Goal: Information Seeking & Learning: Learn about a topic

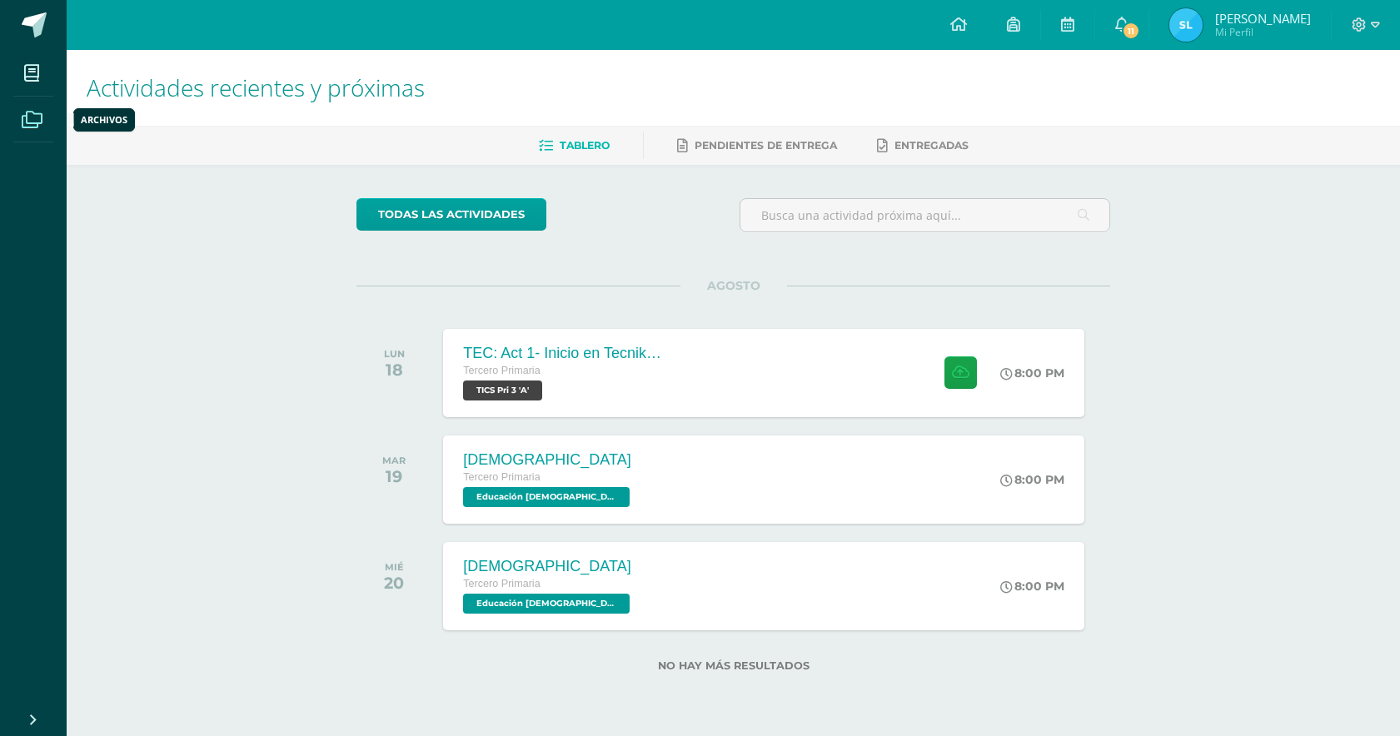
click at [37, 120] on icon at bounding box center [32, 120] width 21 height 17
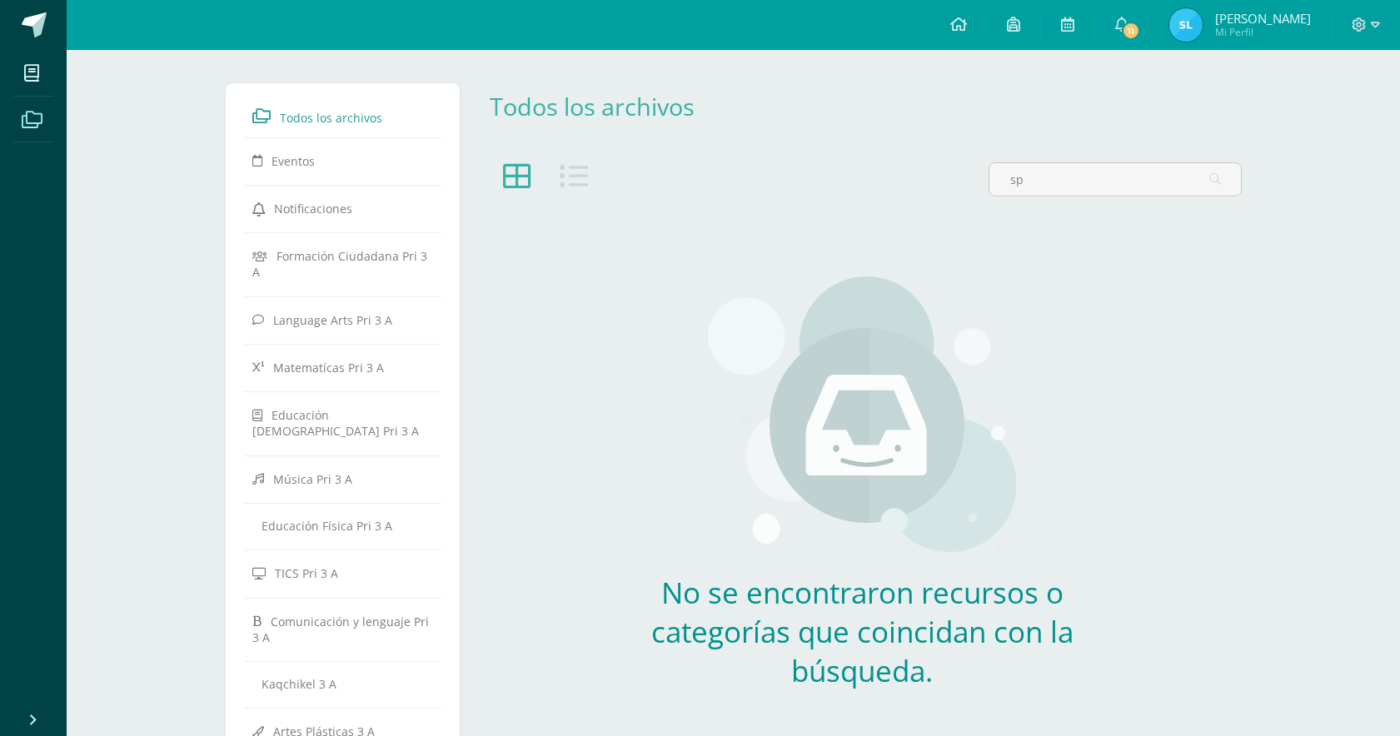
type input "s"
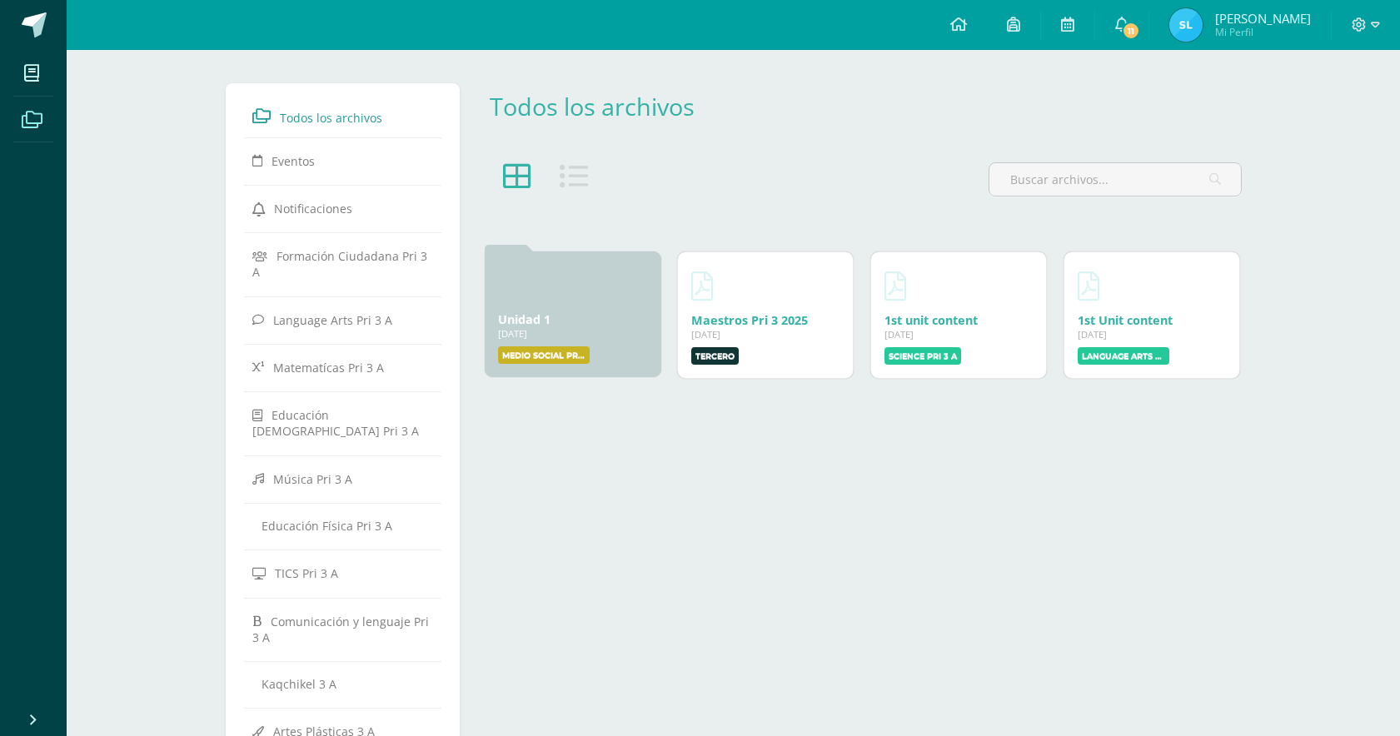
click at [605, 594] on div "Todos los archivos Archivo Enlace Nombre Subir recurso Url El archivo se mostra…" at bounding box center [862, 480] width 772 height 795
click at [332, 312] on span "Language Arts Pri 3 A" at bounding box center [332, 320] width 119 height 16
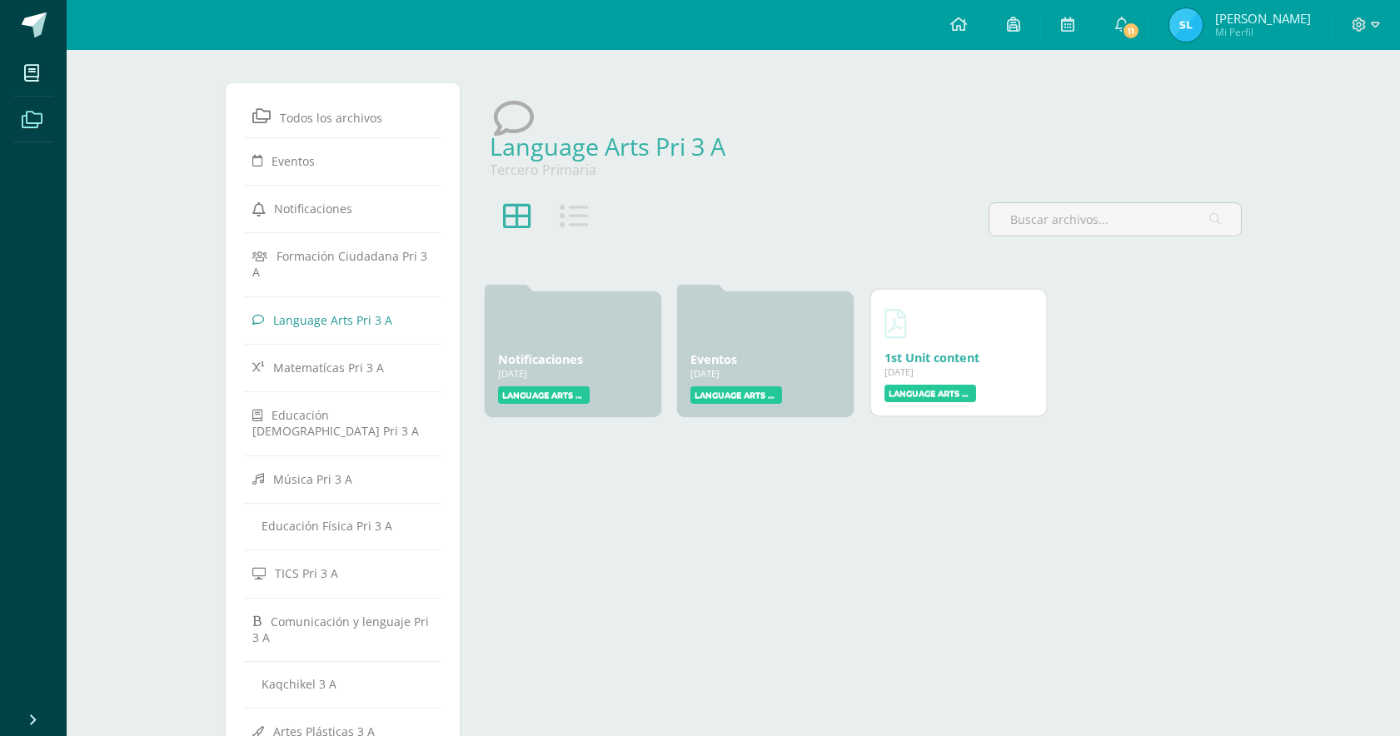
click at [940, 327] on div at bounding box center [959, 323] width 148 height 40
click at [927, 376] on div "[DATE]" at bounding box center [959, 372] width 148 height 12
click at [925, 396] on label "Language Arts Pri 3 A" at bounding box center [931, 393] width 92 height 17
click at [924, 395] on label "Language Arts Pri 3 A" at bounding box center [931, 393] width 92 height 17
click at [919, 373] on div "06 Feb, 2025" at bounding box center [959, 372] width 148 height 12
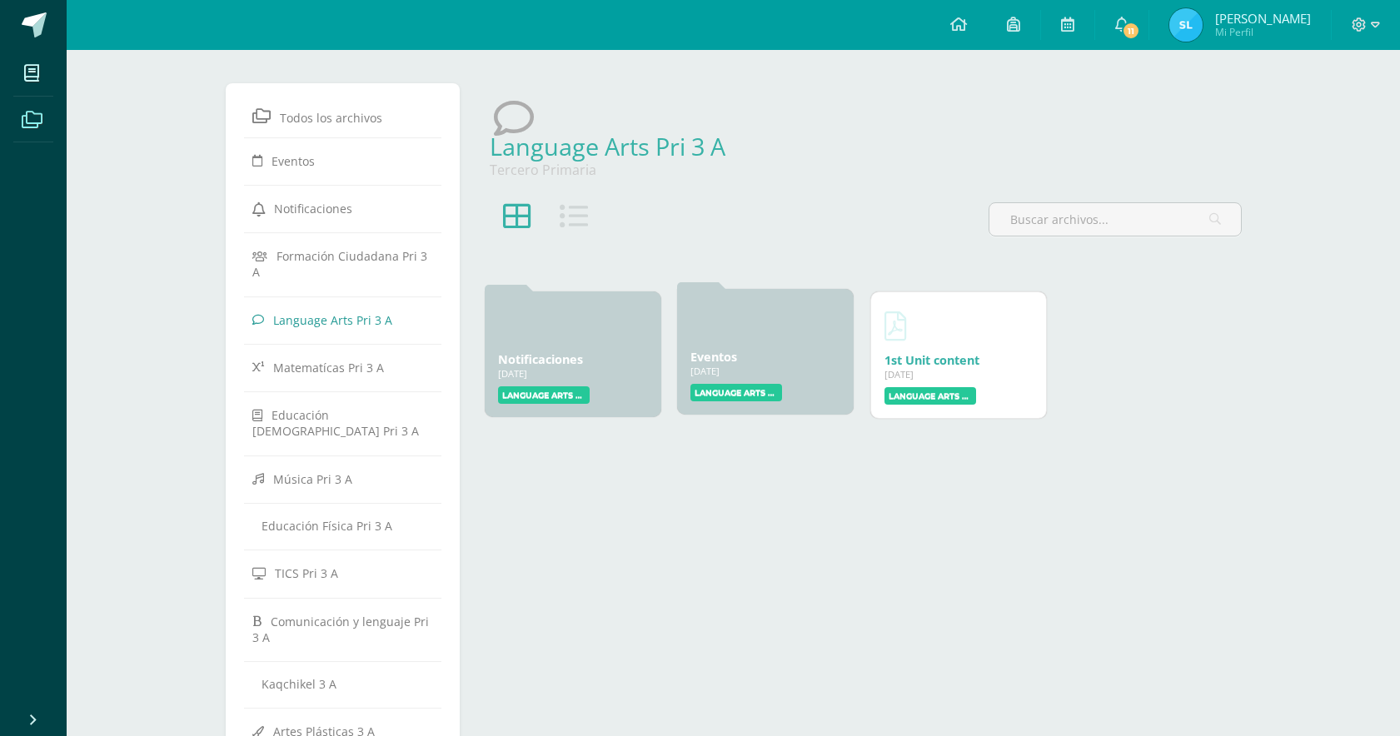
click at [760, 392] on label "Language Arts Pri 3" at bounding box center [737, 392] width 92 height 17
click at [726, 346] on div "Eventos 25 Dic, 2024 25 Dic, 2024 Creado por: Language Arts Pri 3" at bounding box center [765, 352] width 177 height 126
click at [570, 396] on label "Language Arts Pri 3" at bounding box center [544, 392] width 92 height 17
click at [332, 456] on hr at bounding box center [343, 457] width 198 height 2
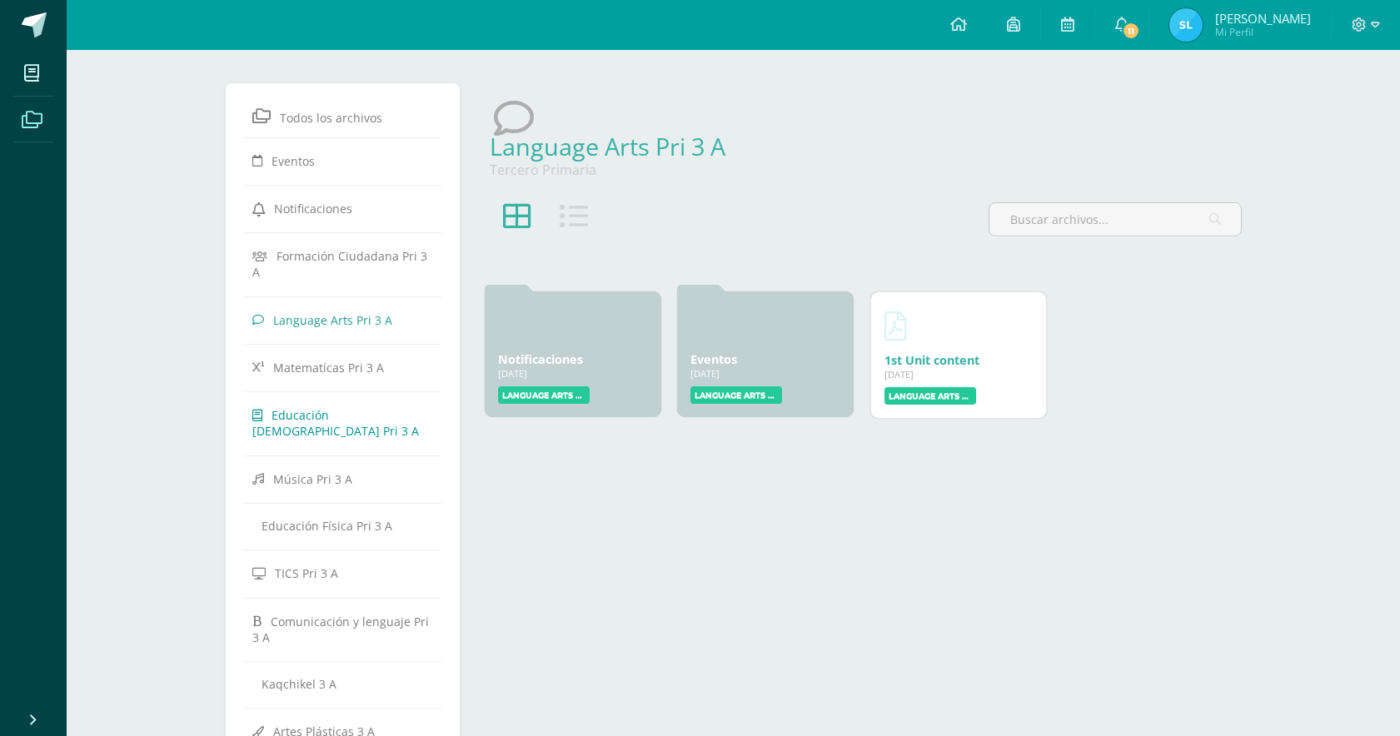
click at [312, 407] on span "Educación Cristiana Pri 3 A" at bounding box center [335, 423] width 167 height 32
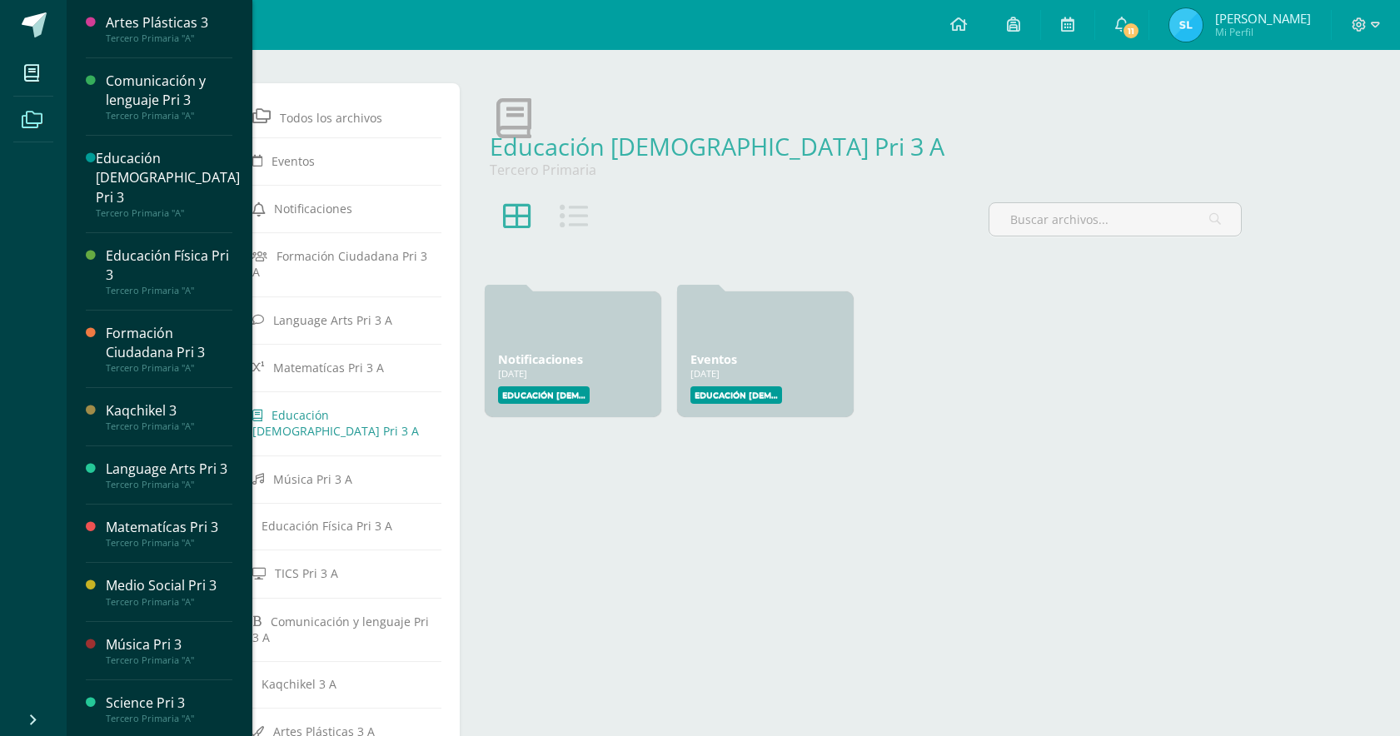
click at [135, 464] on div "Language Arts Pri 3" at bounding box center [169, 469] width 127 height 19
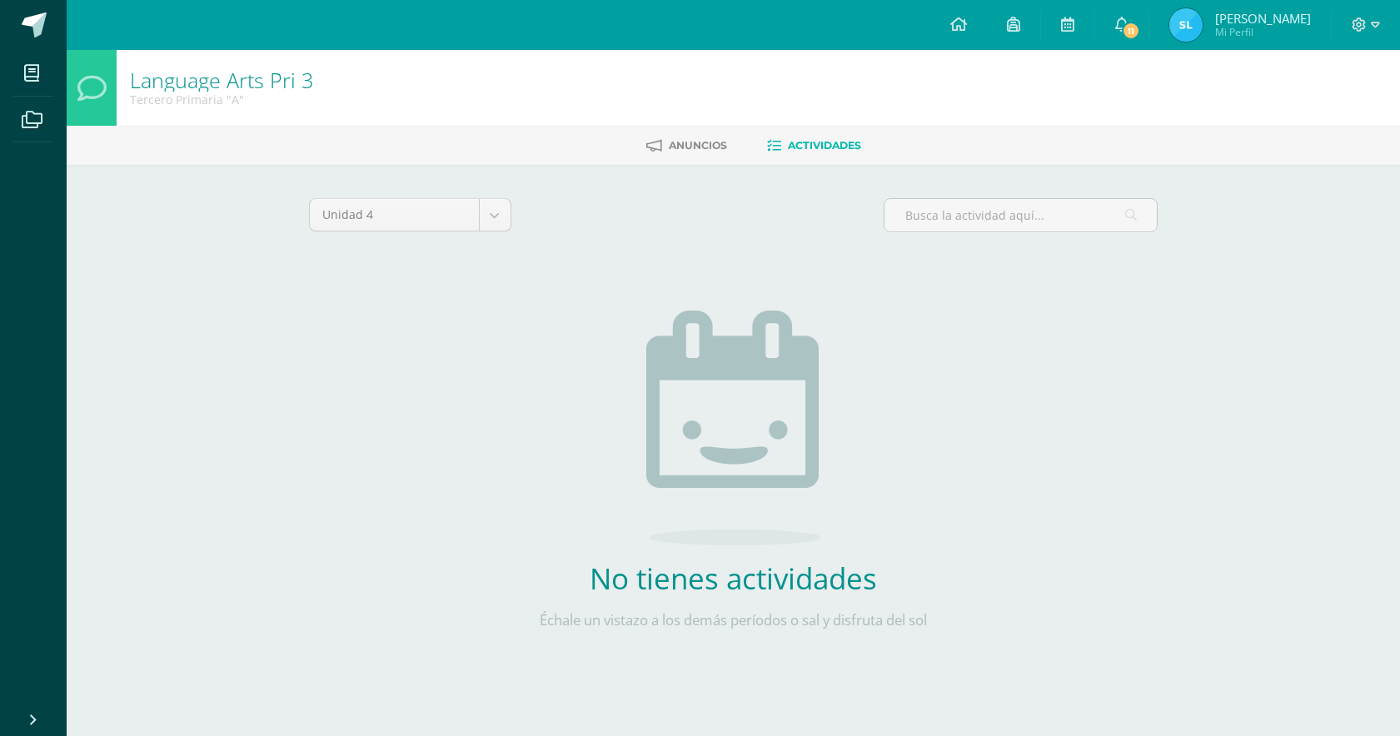
click at [802, 147] on span "Actividades" at bounding box center [824, 145] width 73 height 12
click at [493, 217] on body "Mis cursos Archivos Cerrar panel Artes Plásticas 3 Tercero Primaria "A" Comunic…" at bounding box center [700, 358] width 1400 height 716
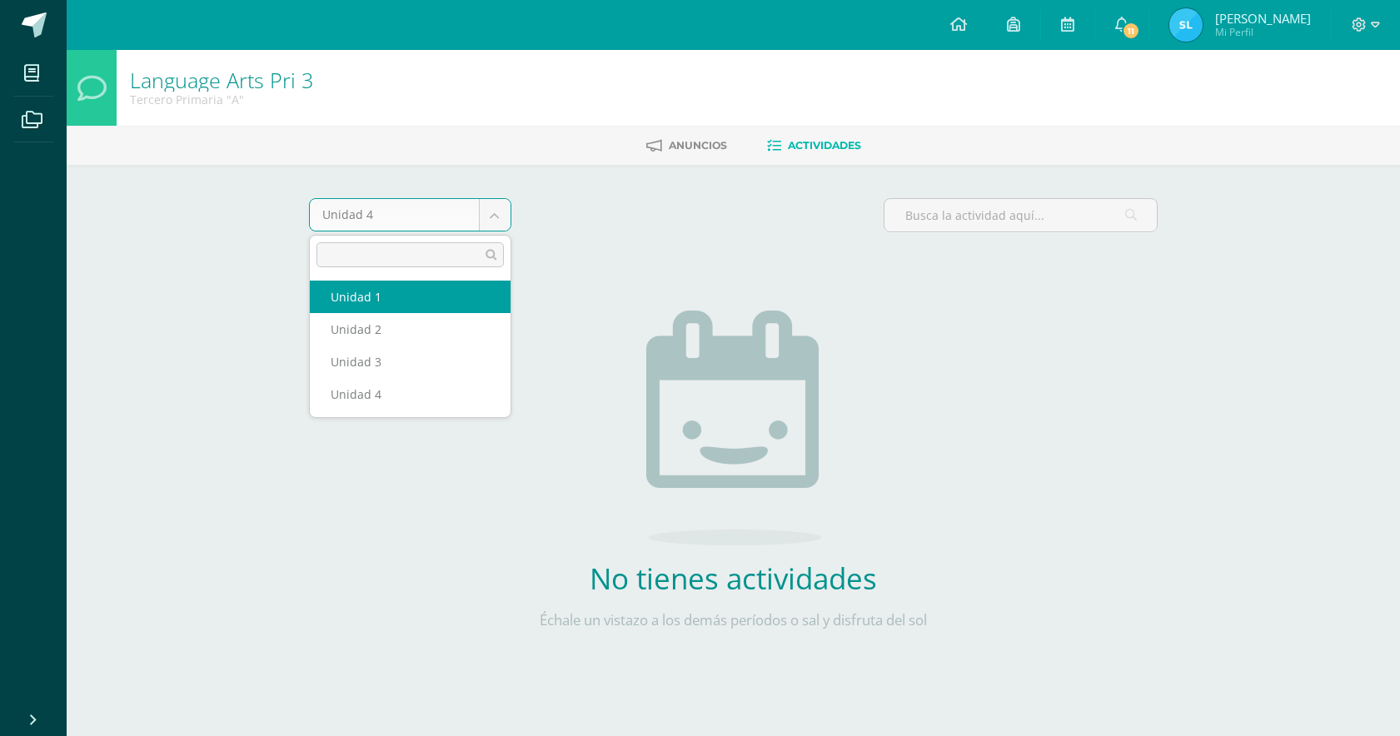
select select "Unidad 1"
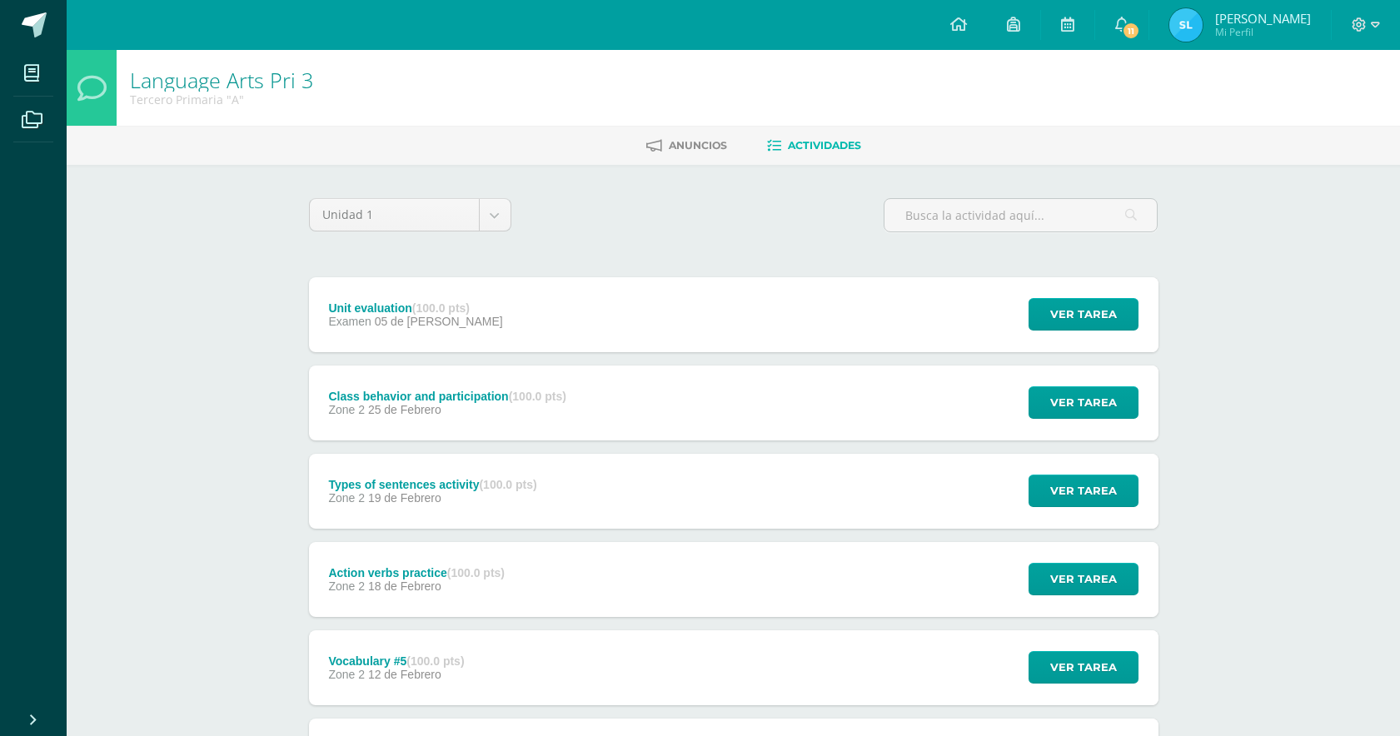
click at [1249, 283] on div "Language Arts Pri 3 Tercero Primaria "A" Anuncios Actividades Unidad 1 Unidad 1…" at bounding box center [734, 651] width 1334 height 1202
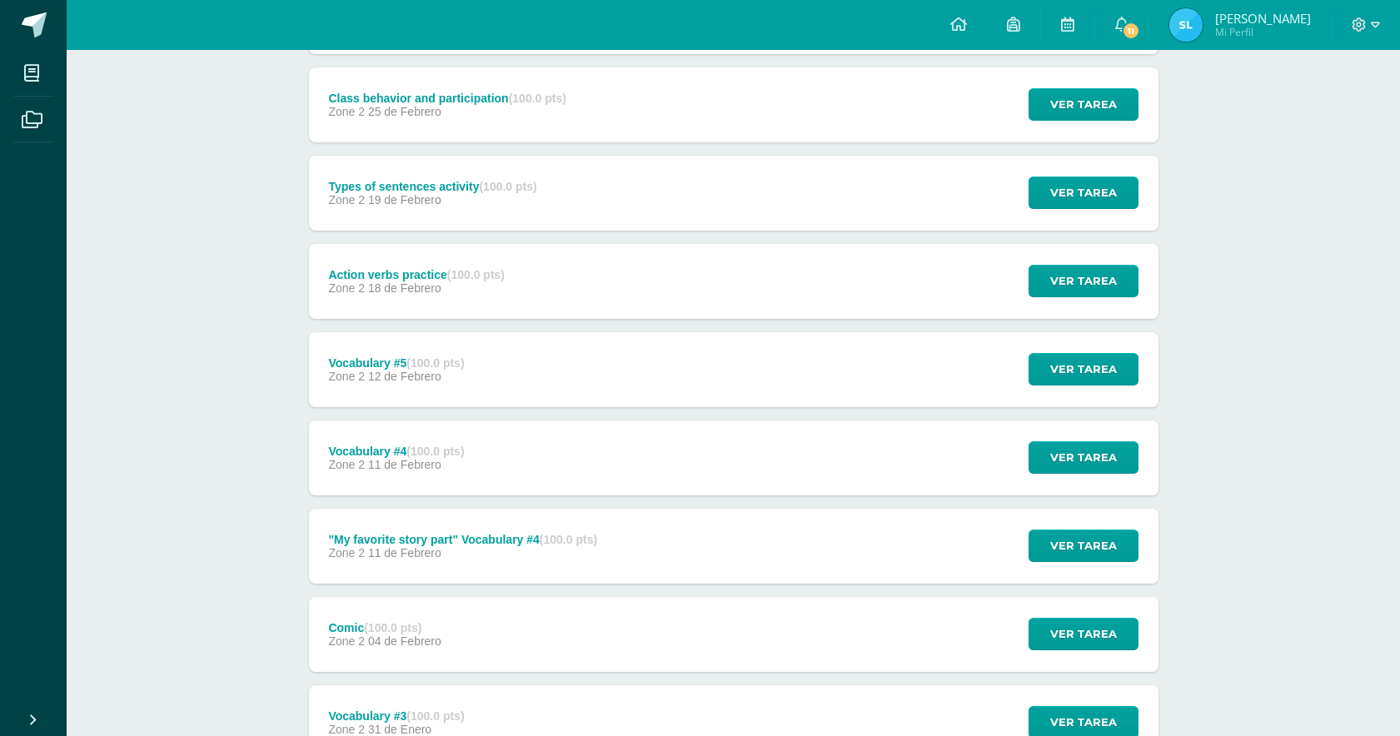
scroll to position [300, 0]
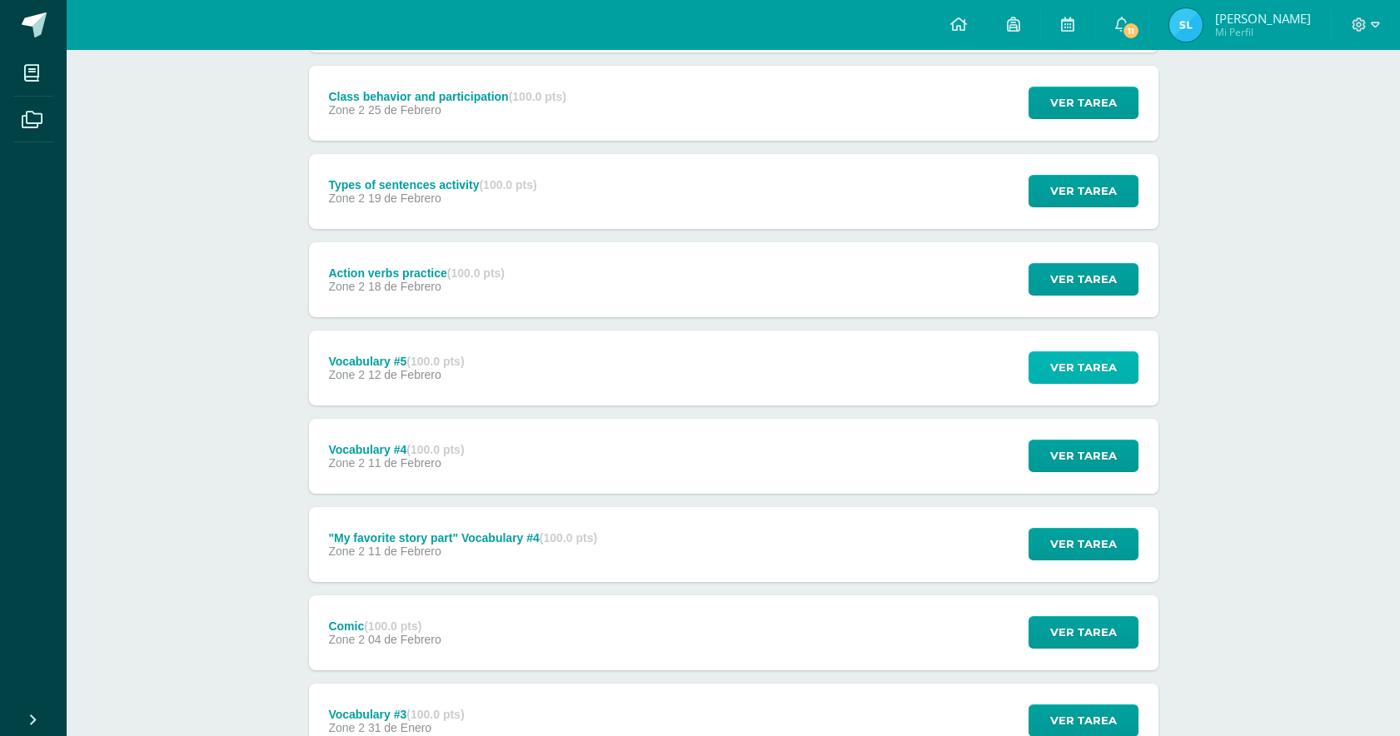
click at [1067, 368] on span "Ver tarea" at bounding box center [1083, 367] width 67 height 31
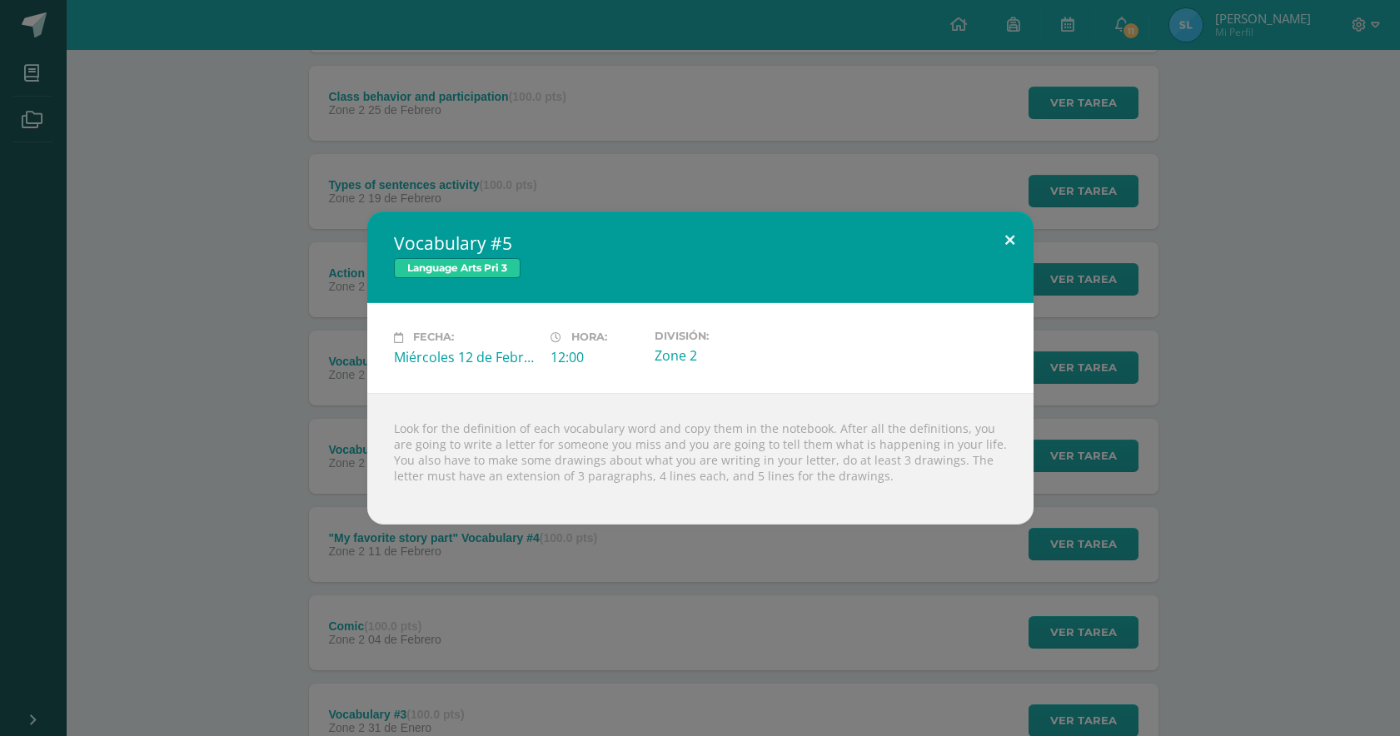
click at [1000, 241] on button at bounding box center [1009, 240] width 47 height 57
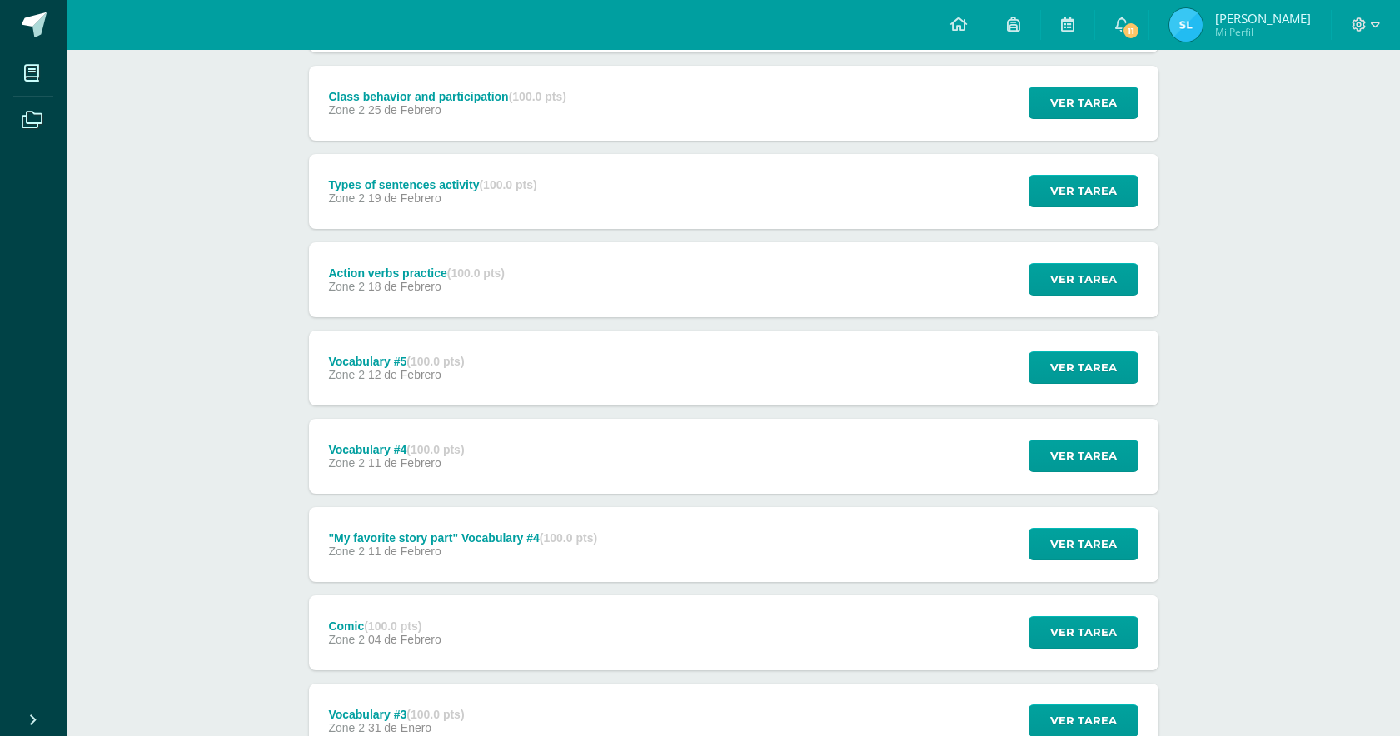
click at [1318, 345] on div "Language Arts Pri 3 Tercero Primaria "A" Anuncios Actividades Unidad 1 Unidad 1…" at bounding box center [734, 663] width 1334 height 1826
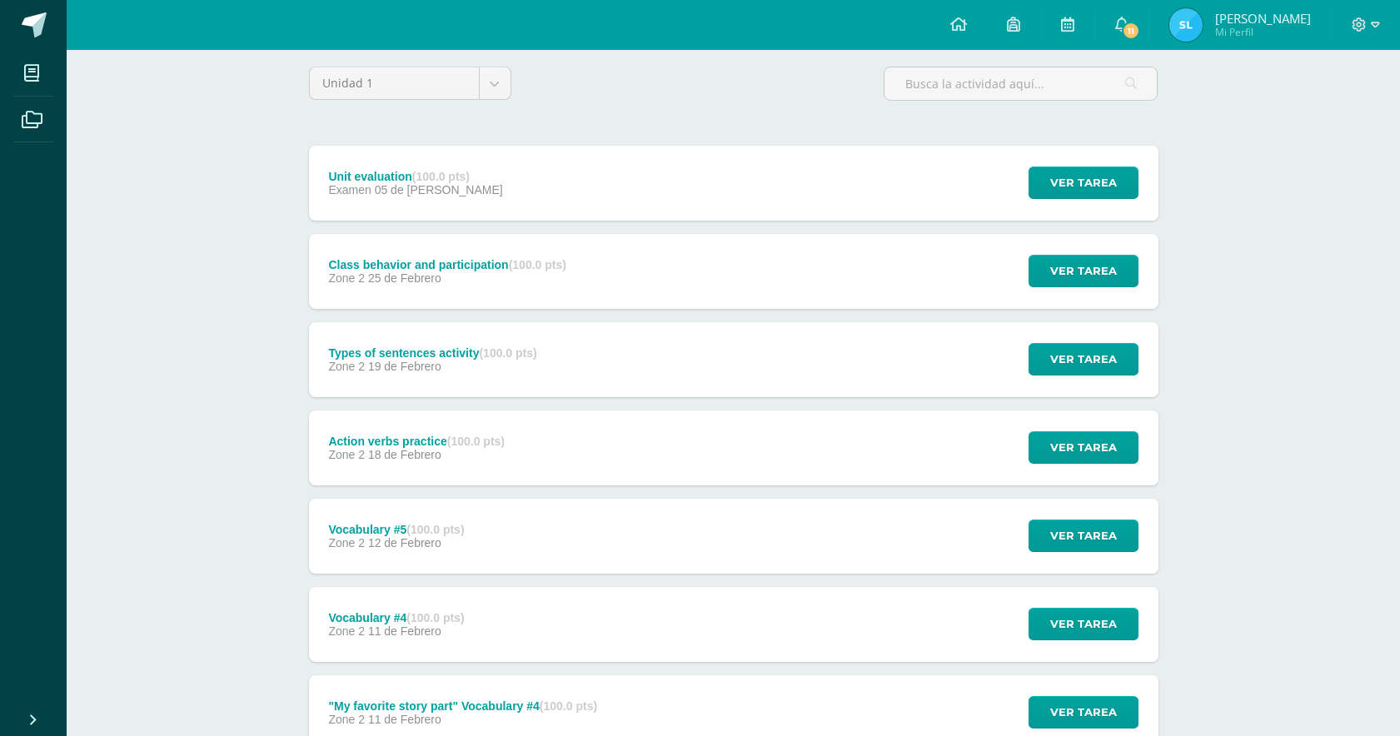
scroll to position [106, 0]
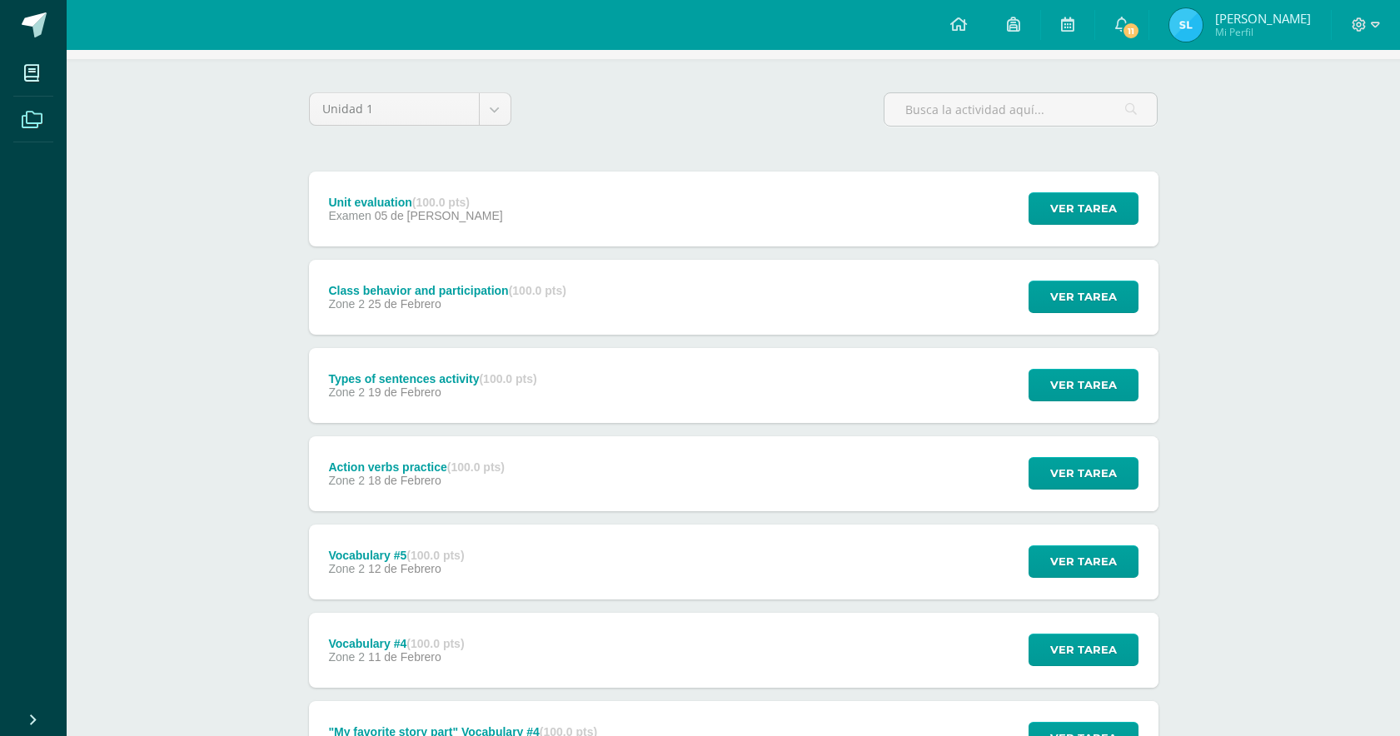
click at [41, 103] on span at bounding box center [31, 118] width 37 height 37
click at [36, 117] on icon at bounding box center [32, 120] width 21 height 17
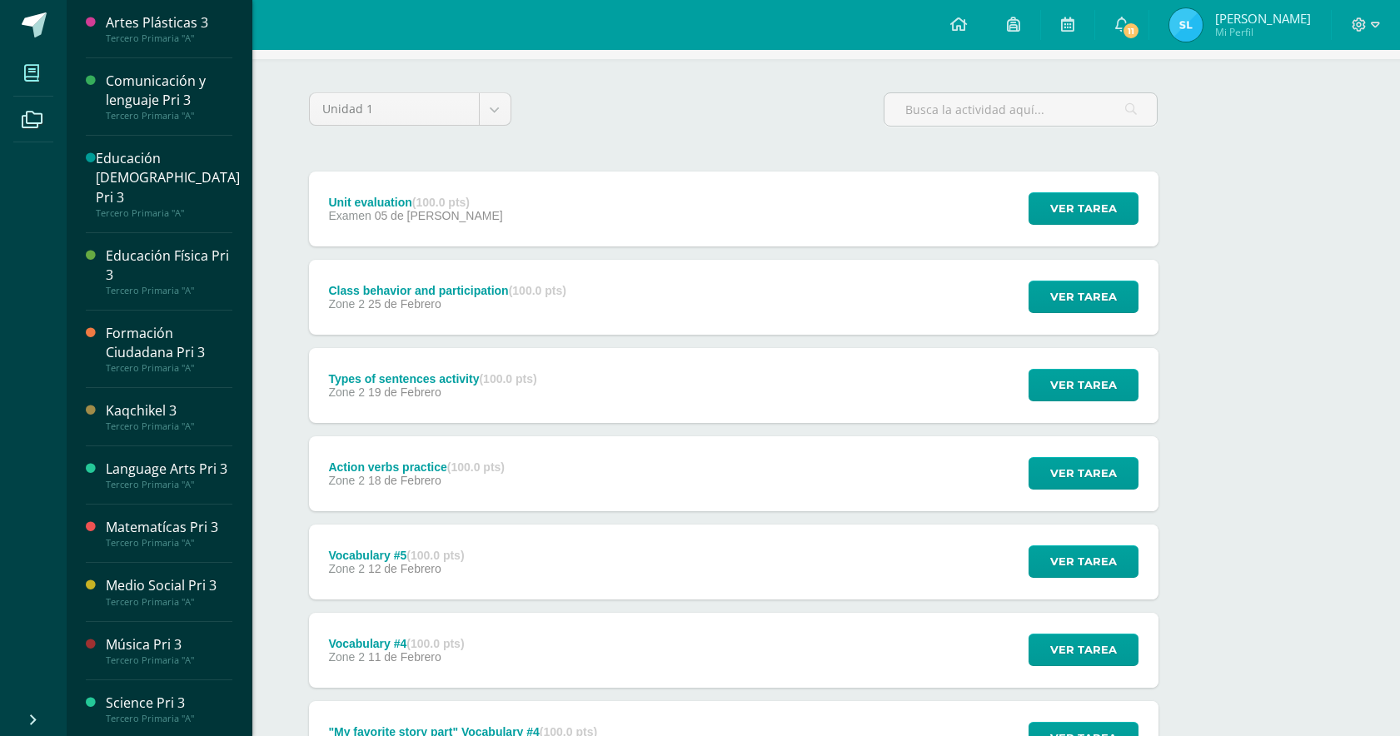
click at [28, 77] on icon at bounding box center [31, 73] width 15 height 17
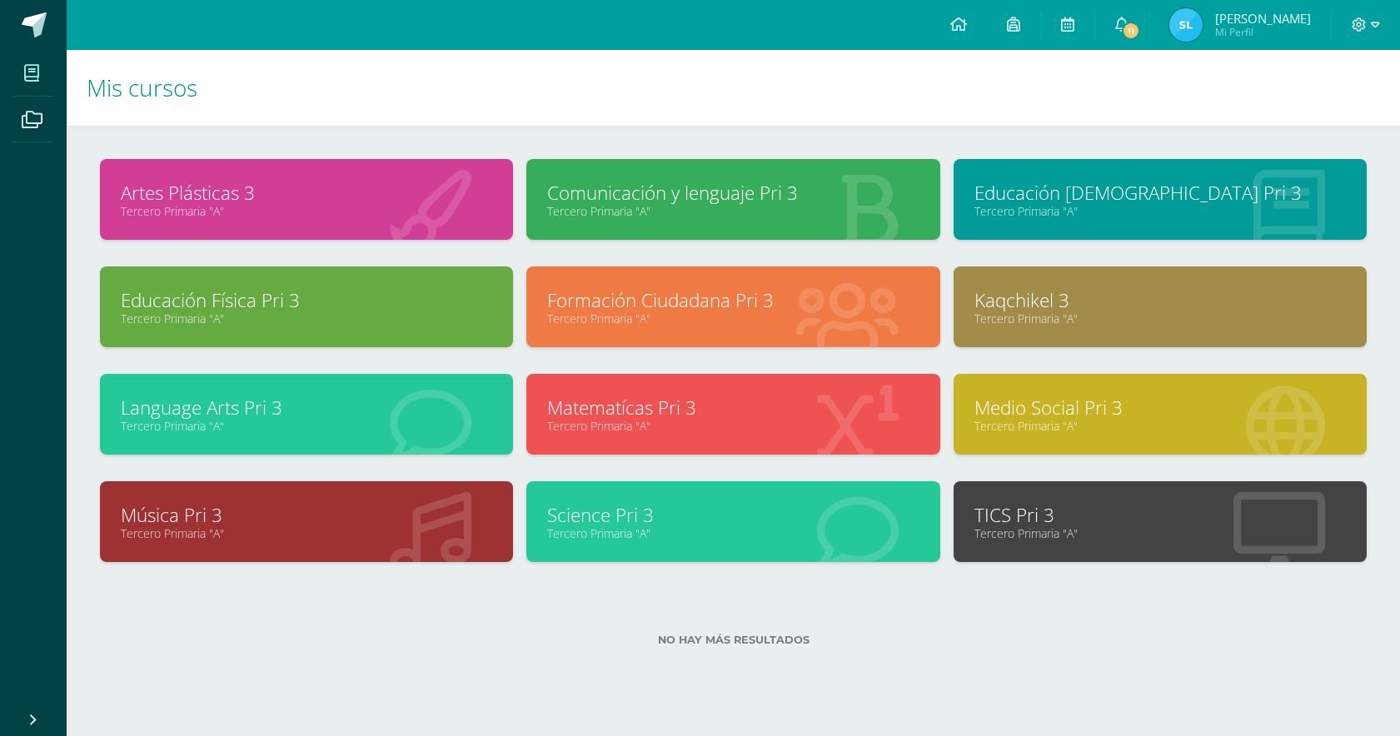
click at [385, 424] on link "Tercero Primaria "A"" at bounding box center [306, 426] width 371 height 16
click at [347, 405] on link "Language Arts Pri 3" at bounding box center [306, 408] width 371 height 26
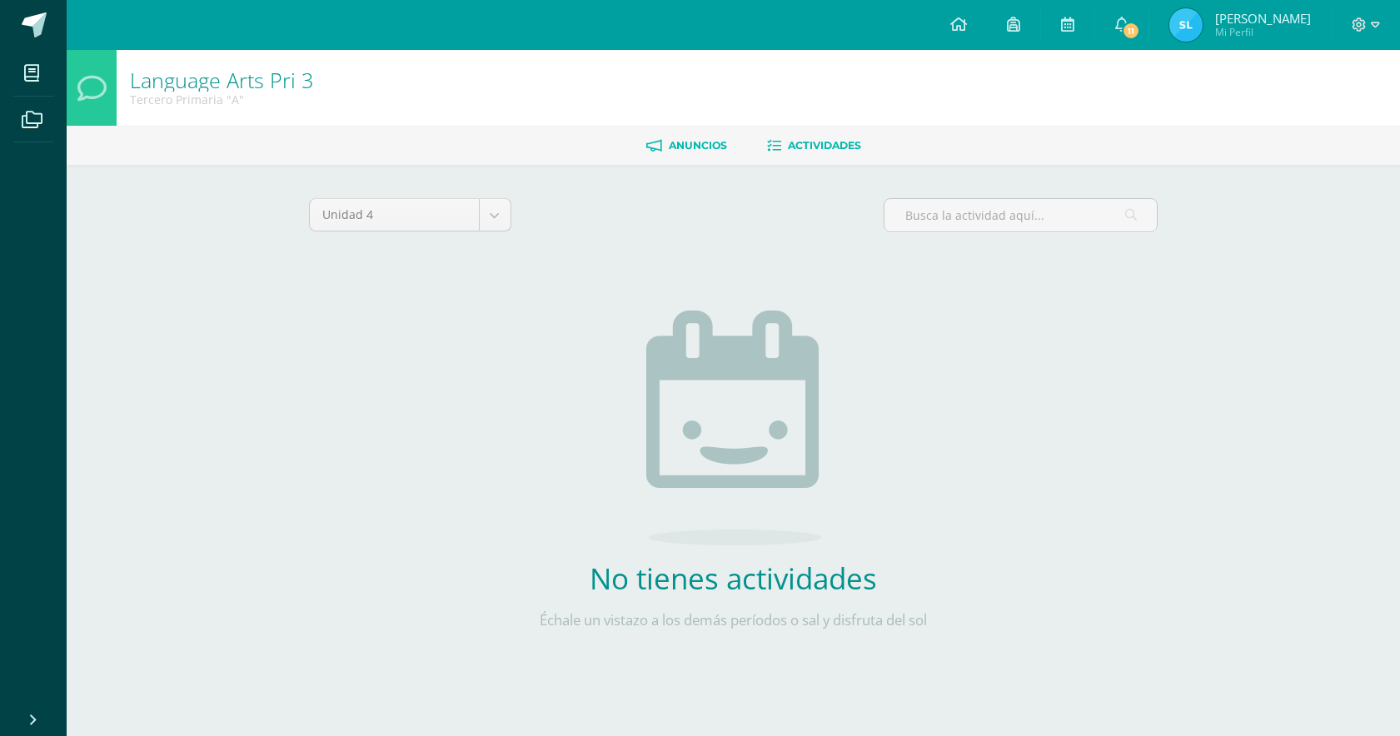
click at [672, 149] on span "Anuncios" at bounding box center [698, 145] width 58 height 12
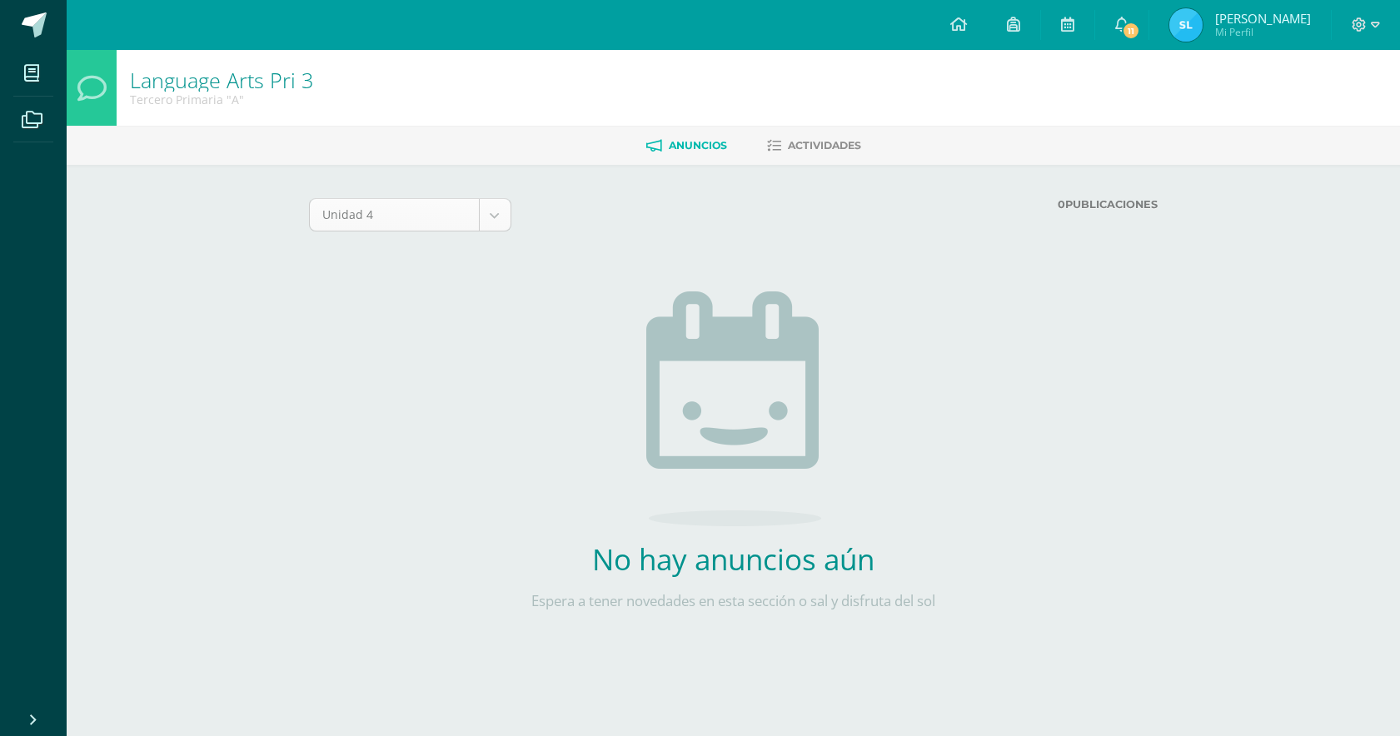
click at [486, 212] on body "Mis cursos Archivos Cerrar panel Artes Plásticas 3 Tercero Primaria "A" Comunic…" at bounding box center [700, 348] width 1400 height 697
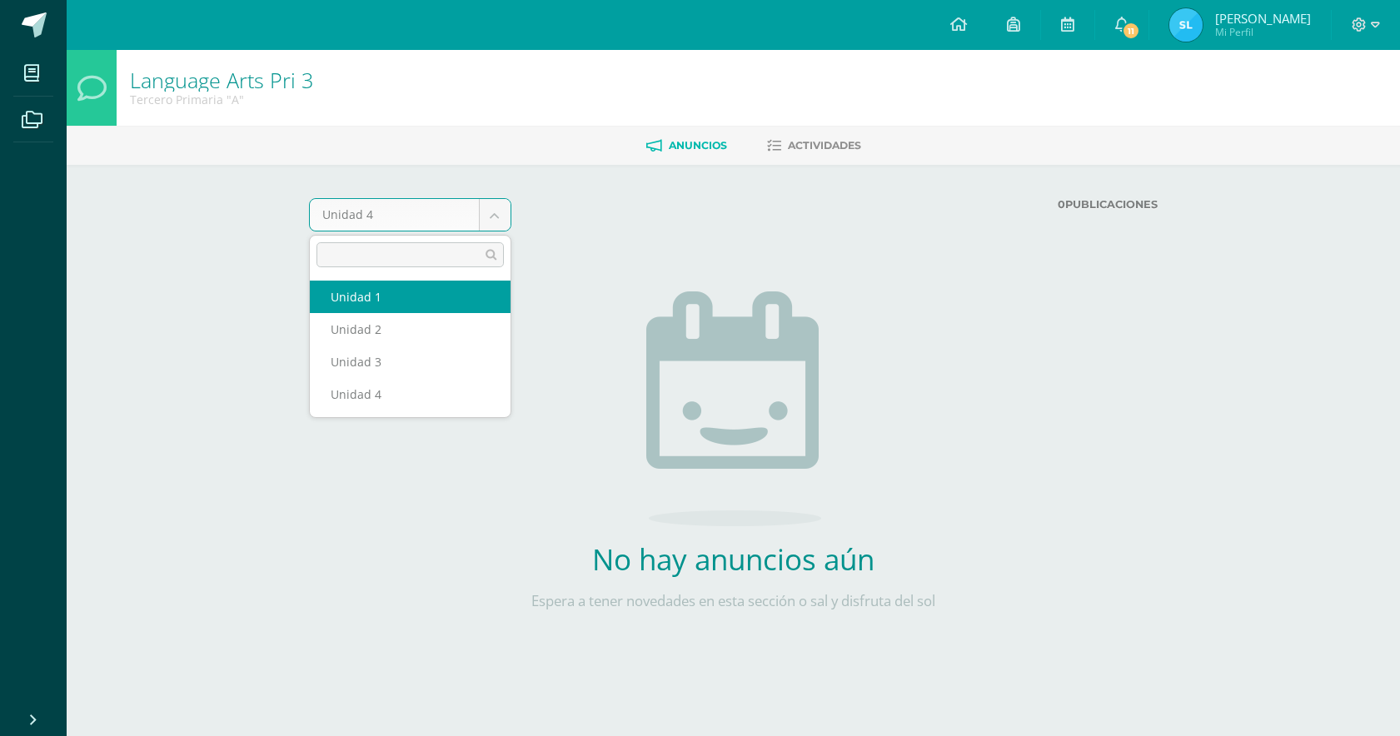
select select "Unidad 1"
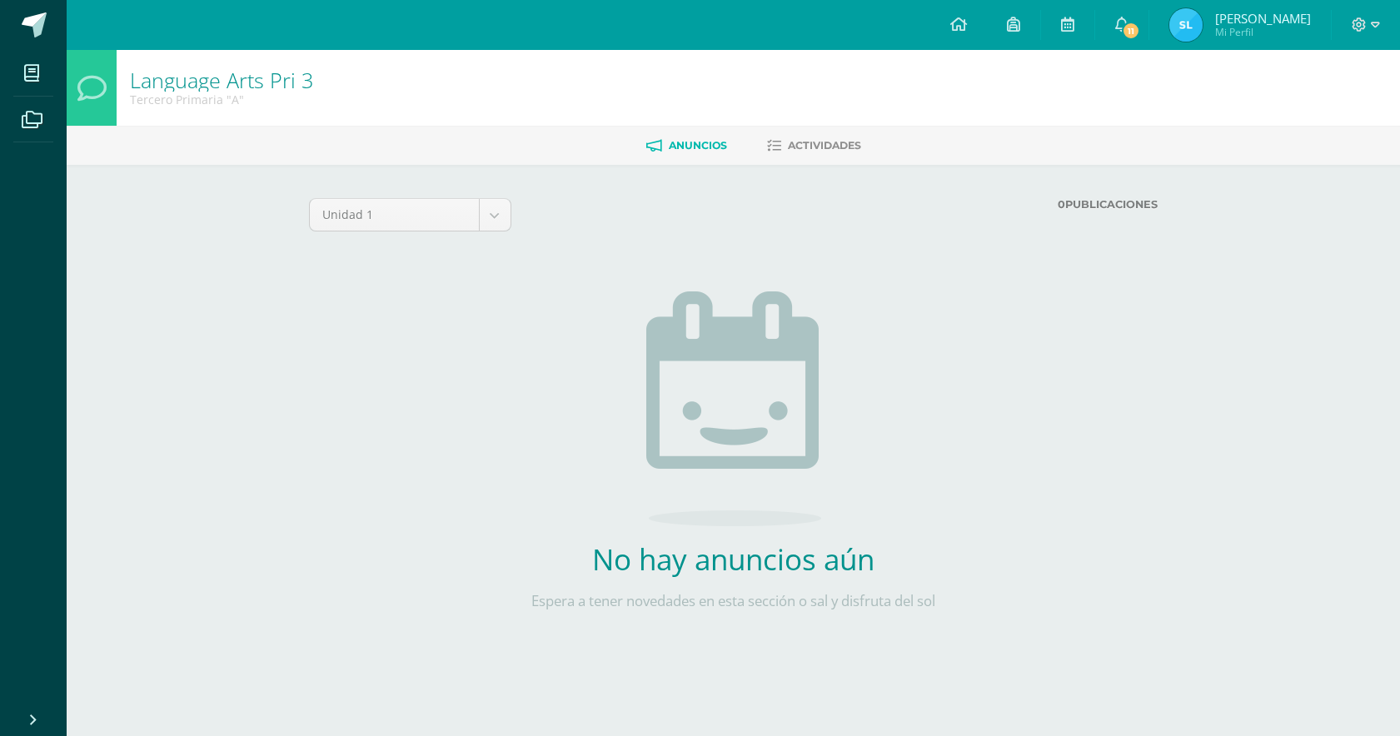
click at [704, 139] on span "Anuncios" at bounding box center [698, 145] width 58 height 12
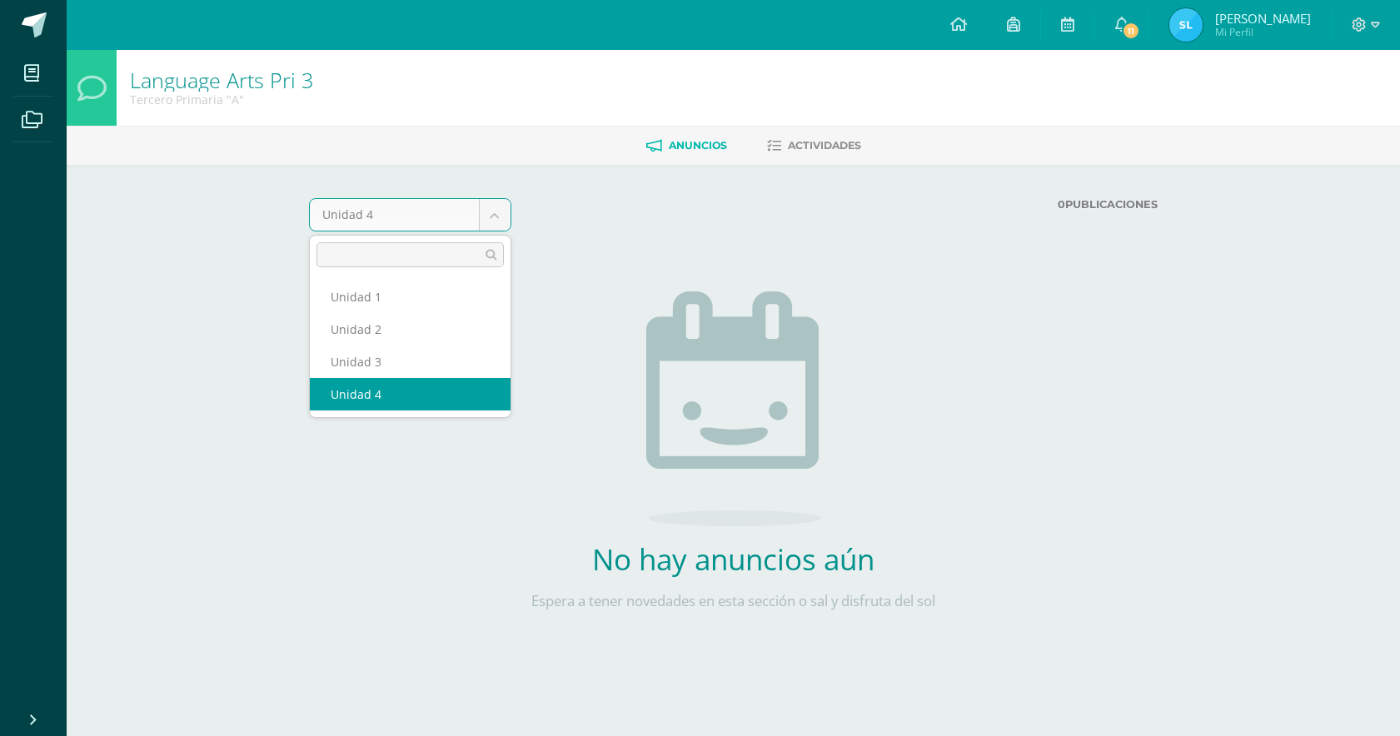
click at [496, 219] on body "Mis cursos Archivos Cerrar panel Artes Plásticas 3 Tercero Primaria "A" Comunic…" at bounding box center [700, 348] width 1400 height 697
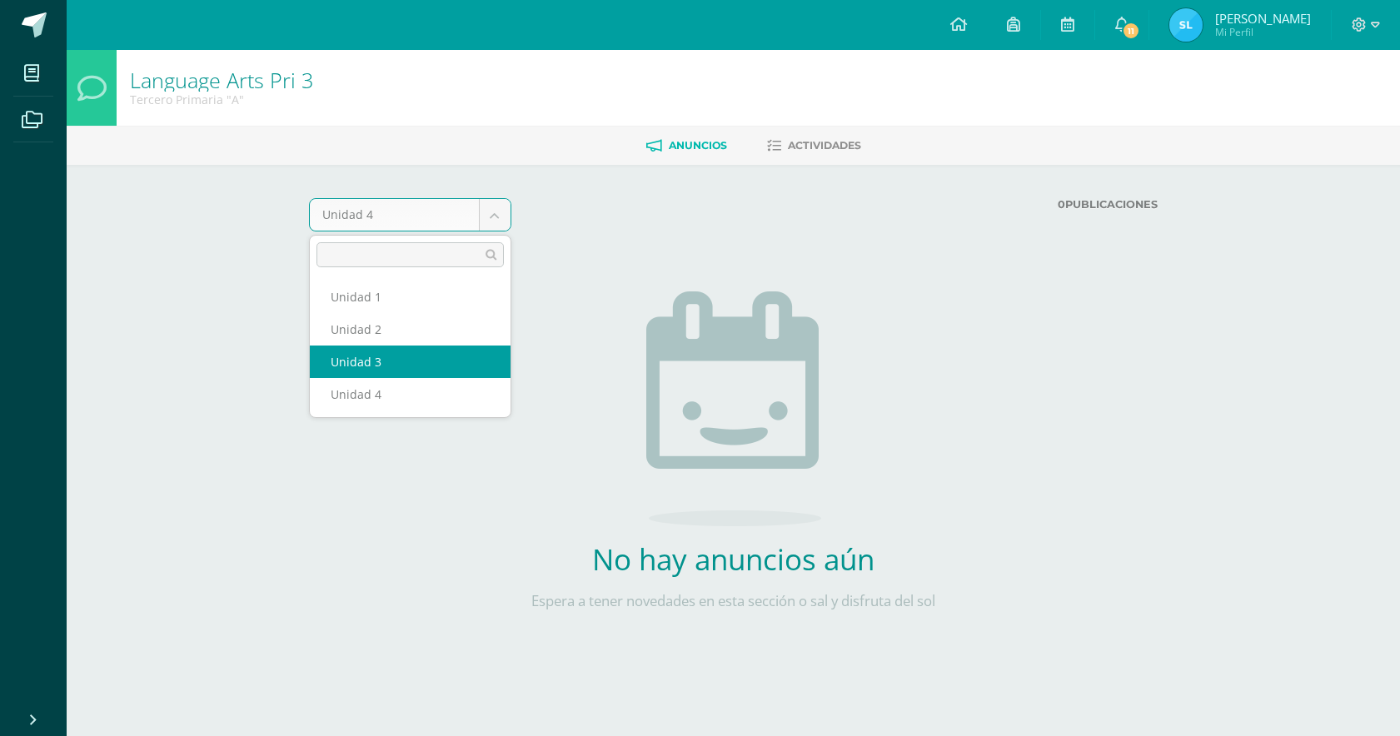
select select "Unidad 3"
click at [421, 346] on div "Unidad 4 Unidad 1 Unidad 2 Unidad 3 Unidad 4 0 Publicaciones Cargando anuncios …" at bounding box center [734, 431] width 850 height 466
